Goal: Go to known website: Access a specific website the user already knows

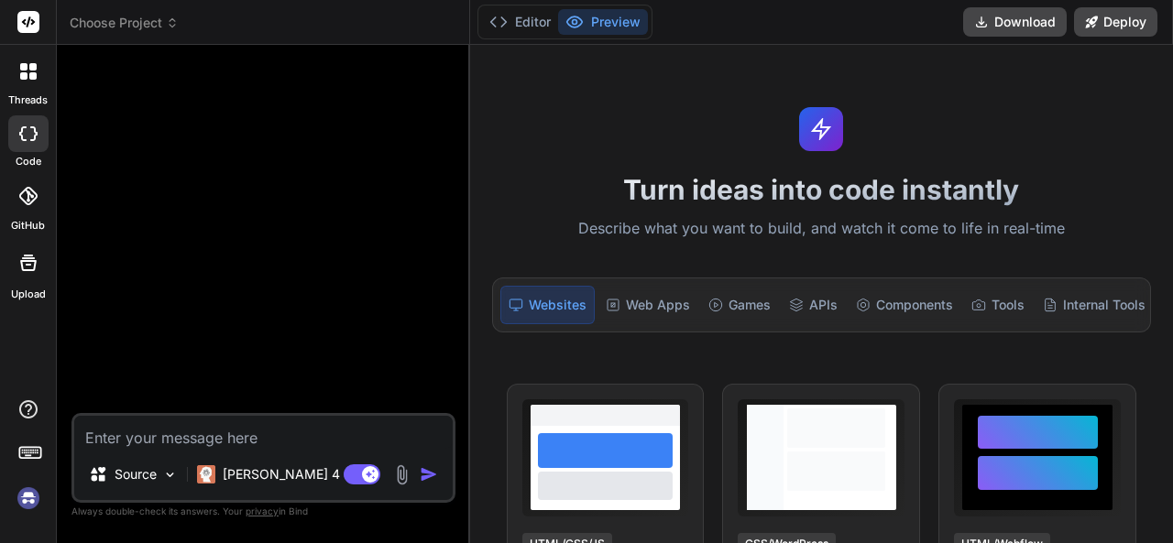
type textarea "x"
click at [132, 29] on span "Choose Project" at bounding box center [124, 23] width 109 height 18
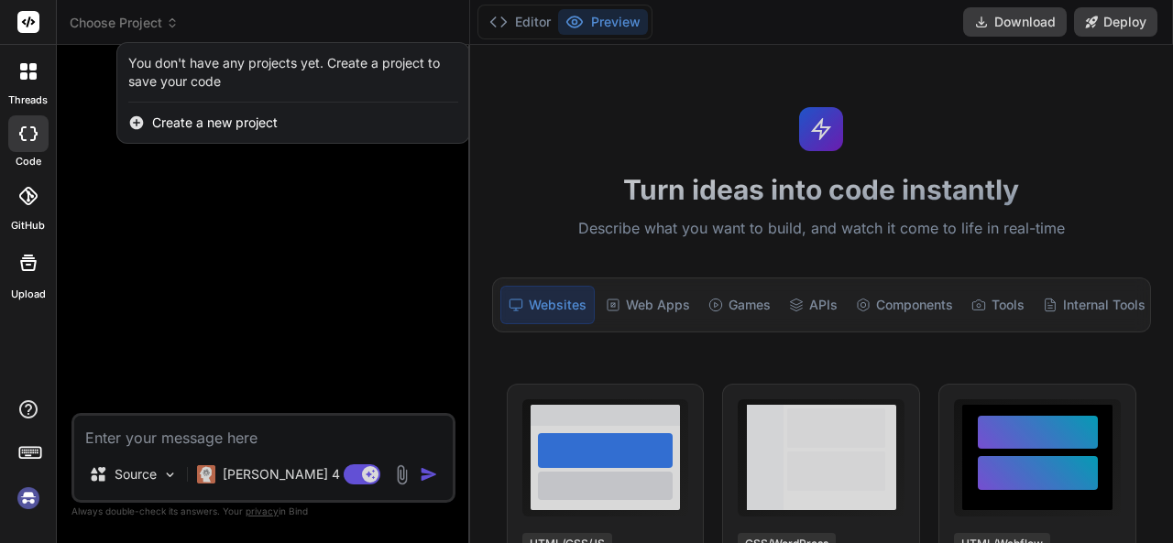
click at [26, 16] on rect at bounding box center [28, 22] width 22 height 22
click at [175, 157] on div at bounding box center [586, 271] width 1173 height 543
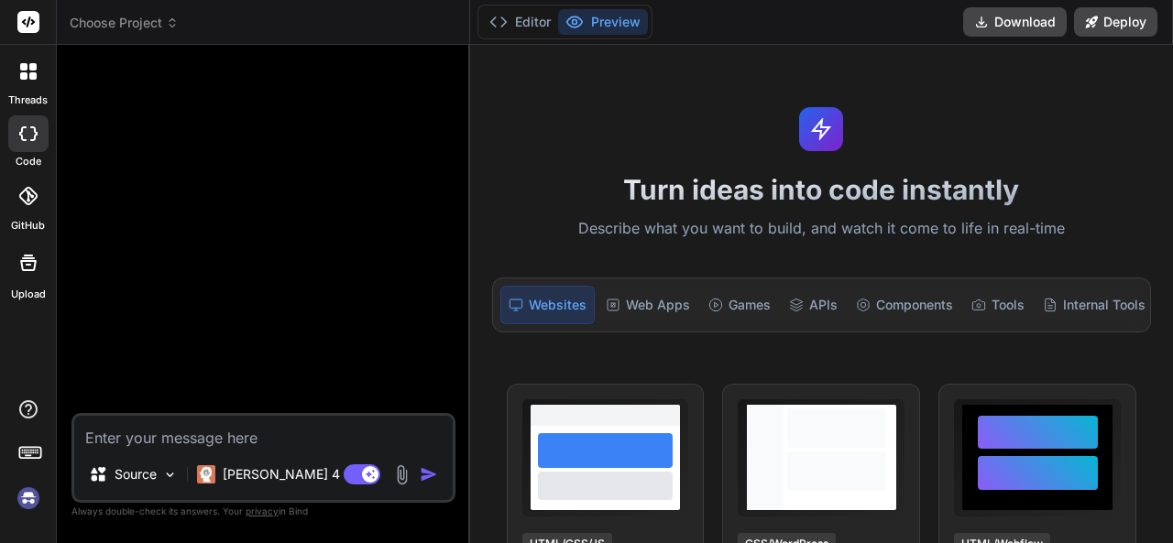
click at [38, 72] on div at bounding box center [28, 71] width 38 height 38
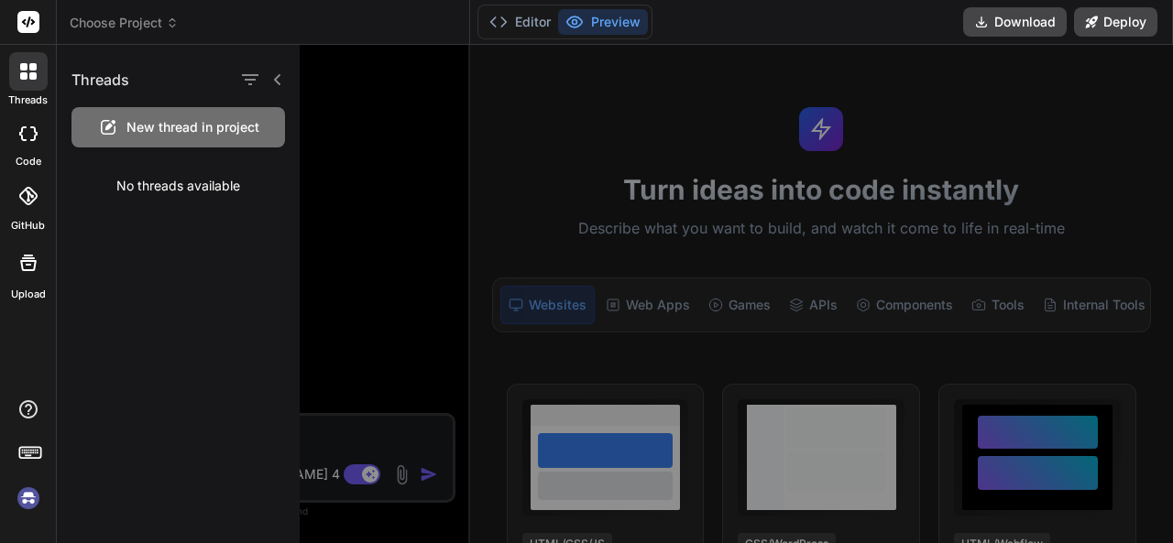
click at [24, 25] on rect at bounding box center [28, 22] width 22 height 22
click at [29, 492] on img at bounding box center [28, 498] width 31 height 31
